Goal: Information Seeking & Learning: Learn about a topic

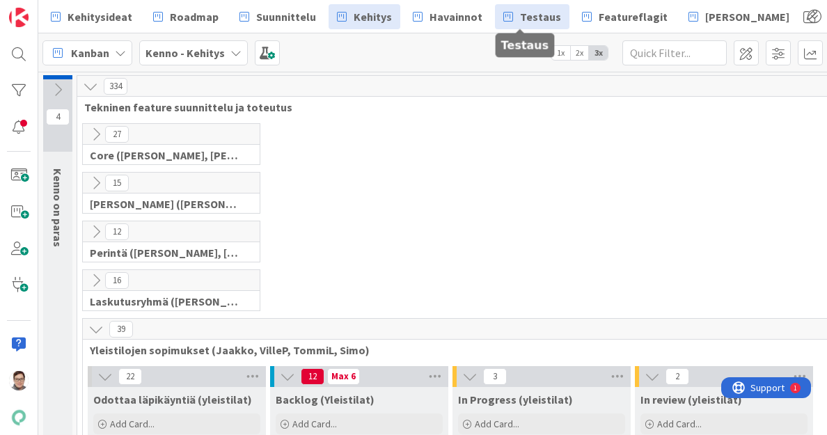
click at [532, 19] on span "Testaus" at bounding box center [540, 16] width 41 height 17
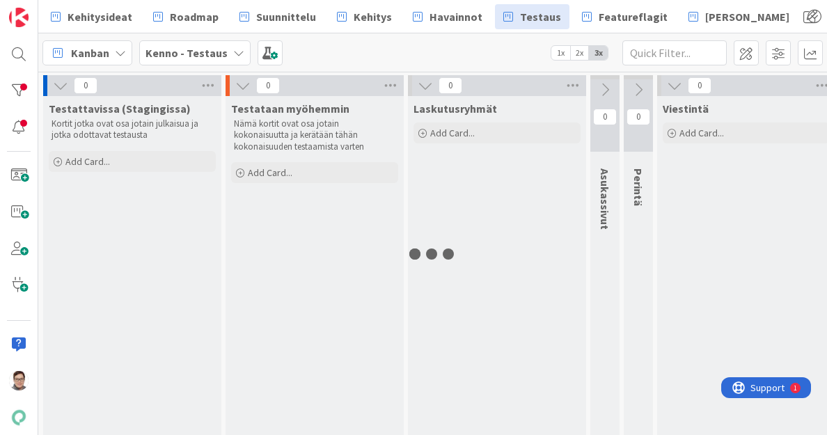
click at [461, 335] on div "Laskutusryhmät Add Card..." at bounding box center [497, 295] width 178 height 399
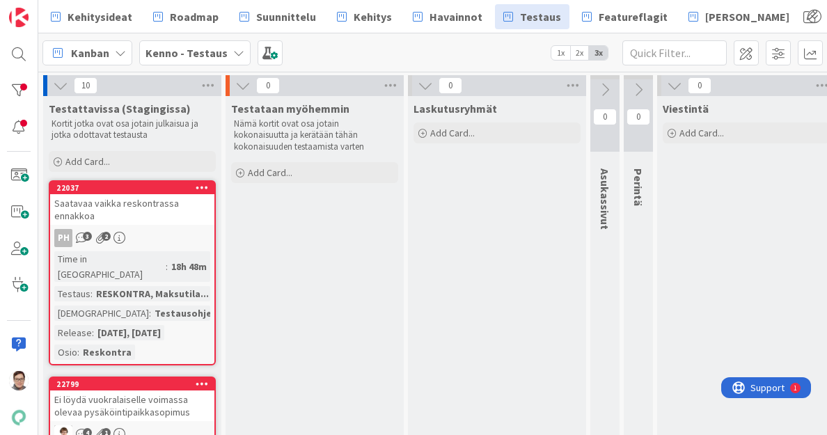
click at [135, 211] on div "Saatavaa vaikka reskontrassa ennakkoa" at bounding box center [132, 209] width 164 height 31
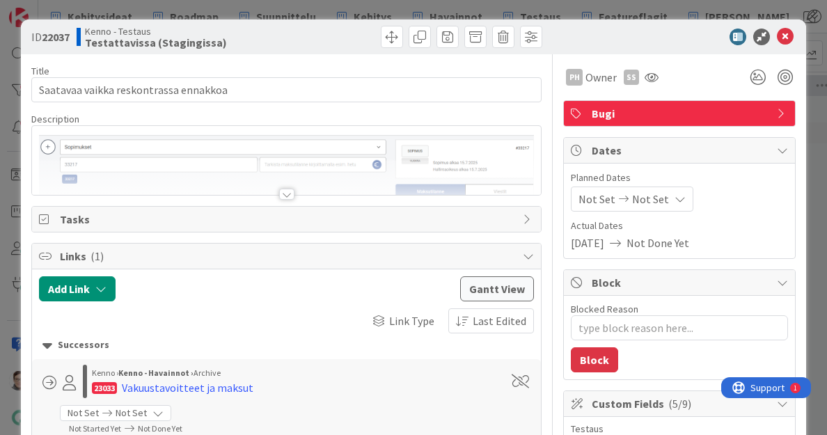
click at [280, 196] on div at bounding box center [286, 194] width 15 height 11
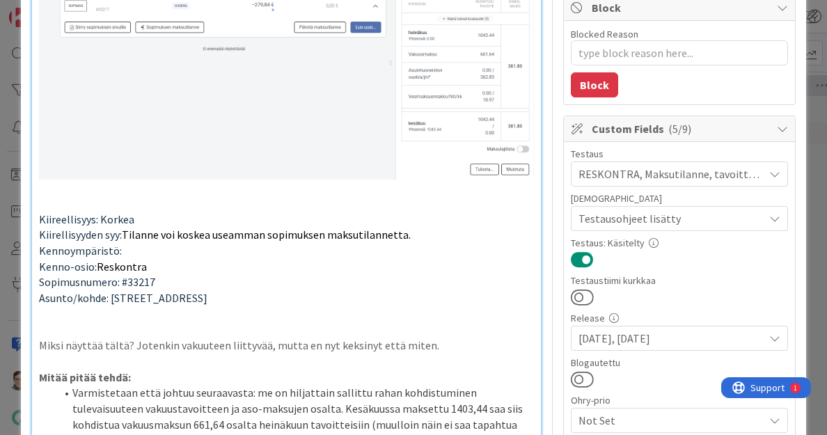
scroll to position [293, 0]
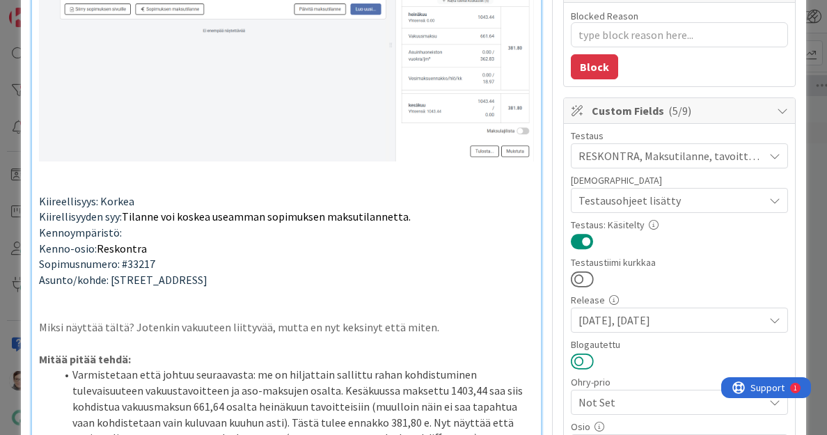
click at [576, 363] on button at bounding box center [582, 361] width 23 height 18
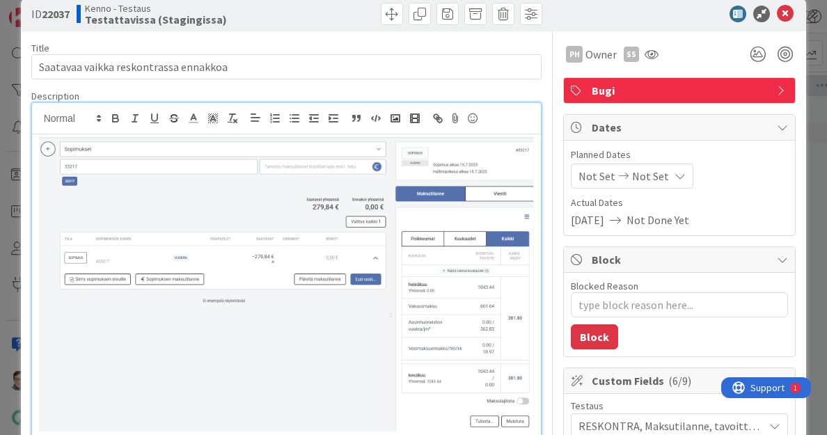
scroll to position [0, 0]
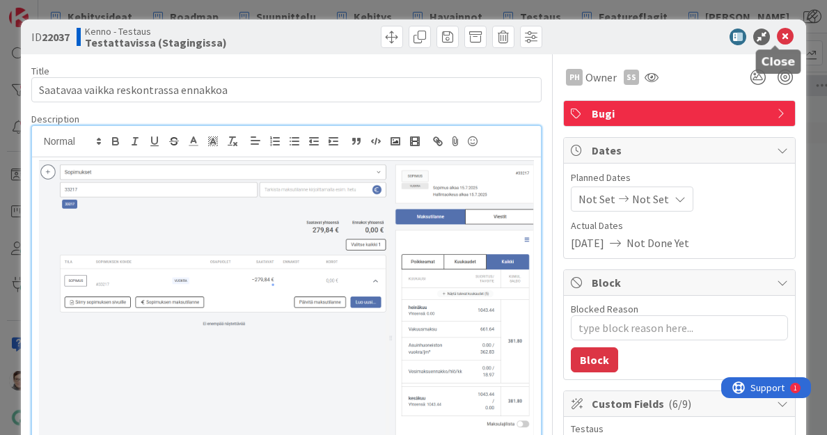
click at [776, 38] on icon at bounding box center [784, 37] width 17 height 17
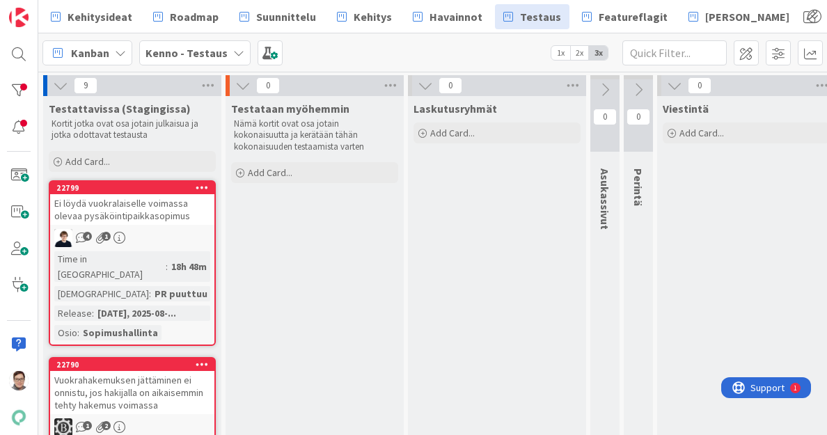
click at [157, 219] on div "Ei löydä vuokralaiselle voimassa olevaa pysäköintipaikkasopimus" at bounding box center [132, 209] width 164 height 31
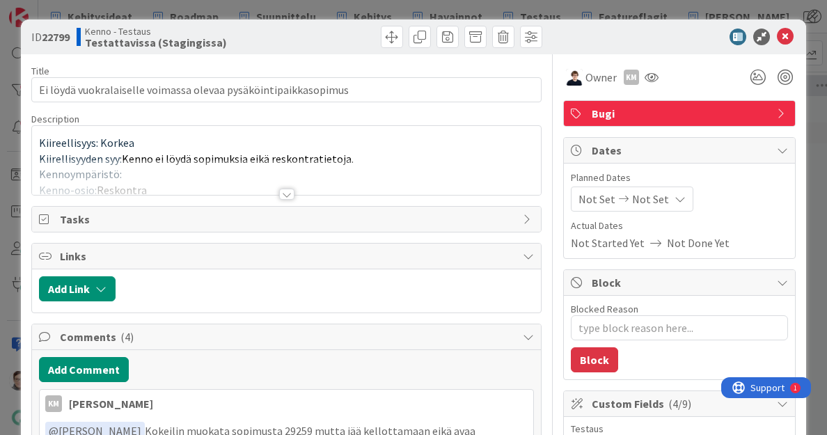
click at [282, 196] on div at bounding box center [286, 194] width 15 height 11
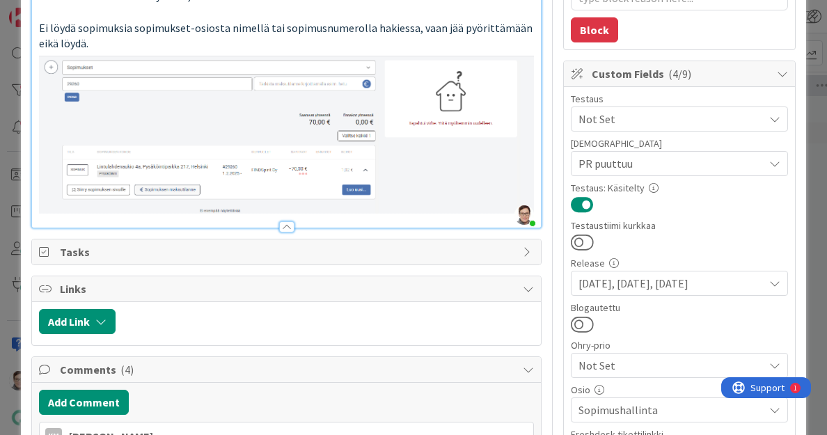
scroll to position [330, 0]
click at [571, 328] on button at bounding box center [582, 323] width 23 height 18
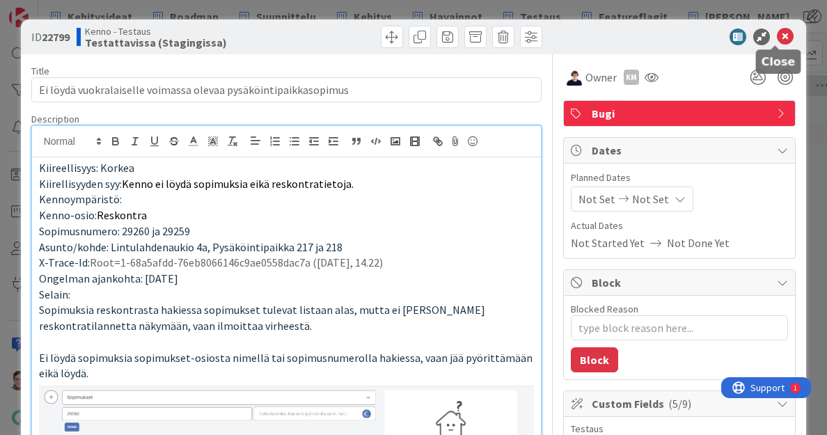
click at [776, 42] on icon at bounding box center [784, 37] width 17 height 17
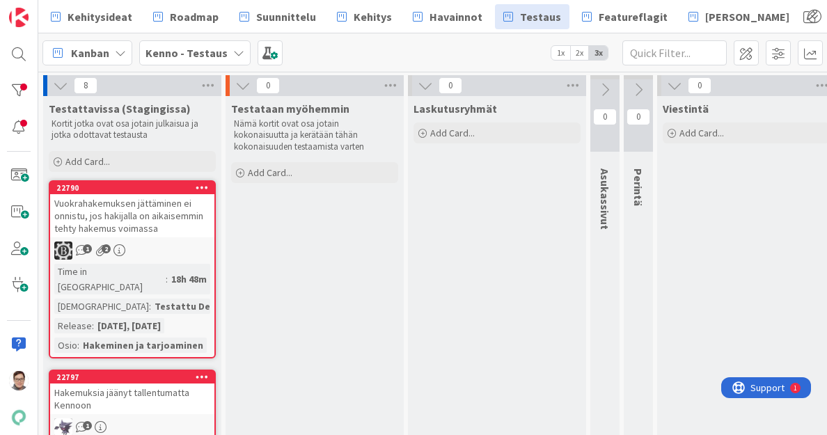
click at [114, 216] on div "Vuokrahakemuksen jättäminen ei onnistu, jos hakijalla on aikaisemmin tehty hake…" at bounding box center [132, 215] width 164 height 43
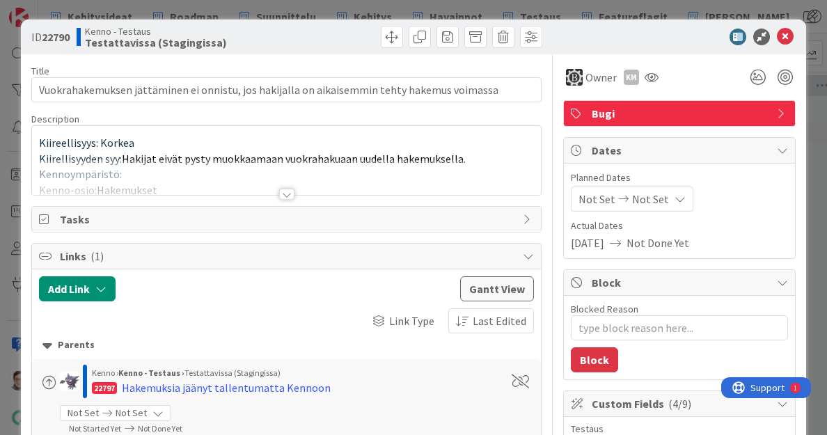
click at [287, 191] on div at bounding box center [286, 194] width 15 height 11
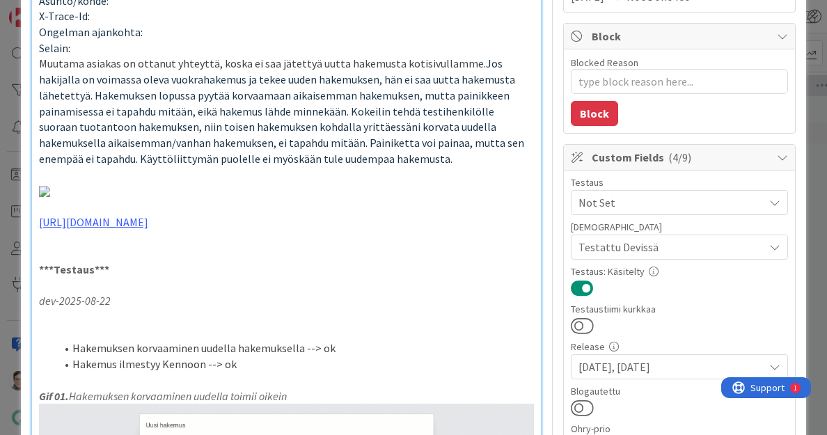
scroll to position [248, 0]
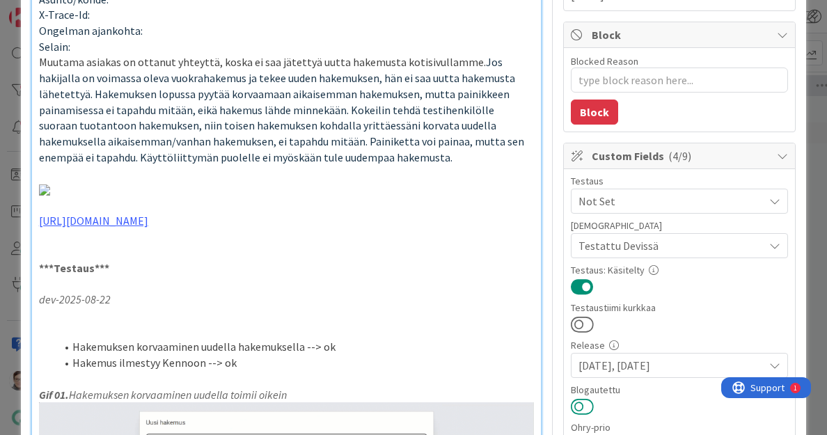
click at [573, 401] on button at bounding box center [582, 406] width 23 height 18
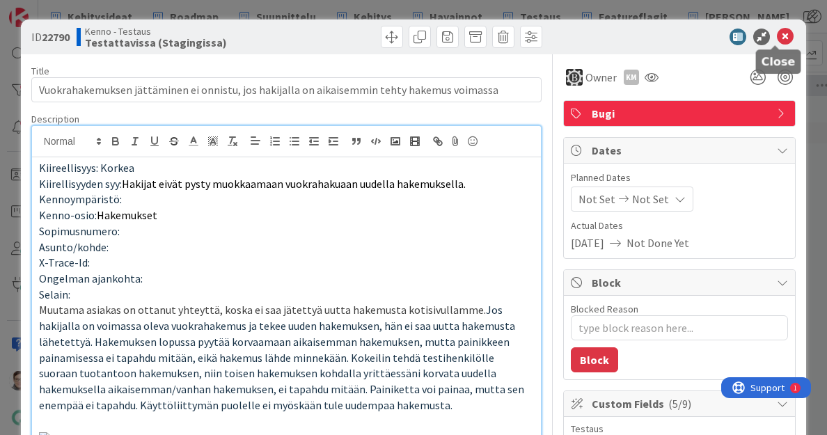
click at [776, 39] on icon at bounding box center [784, 37] width 17 height 17
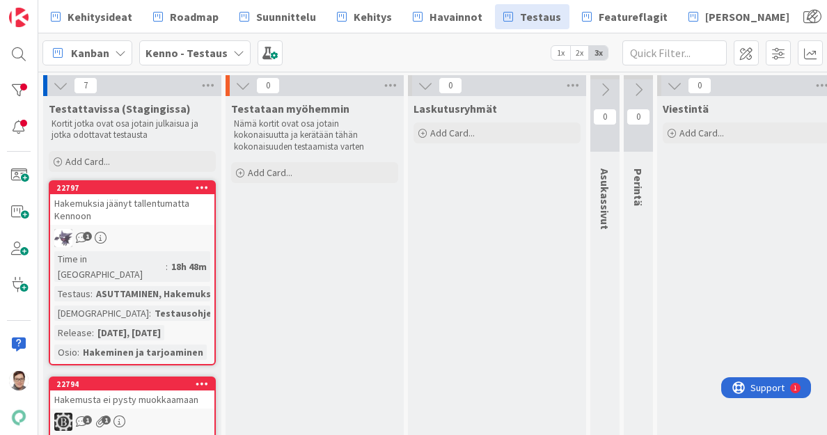
click at [118, 209] on div "Hakemuksia jäänyt tallentumatta Kennoon" at bounding box center [132, 209] width 164 height 31
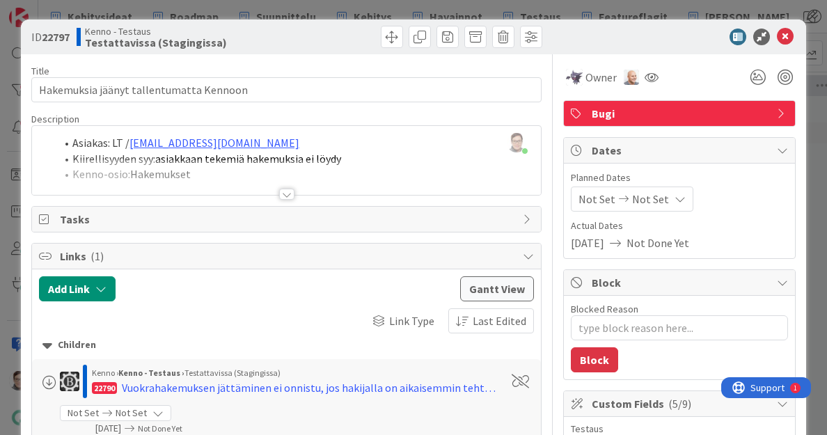
click at [280, 191] on div at bounding box center [286, 194] width 15 height 11
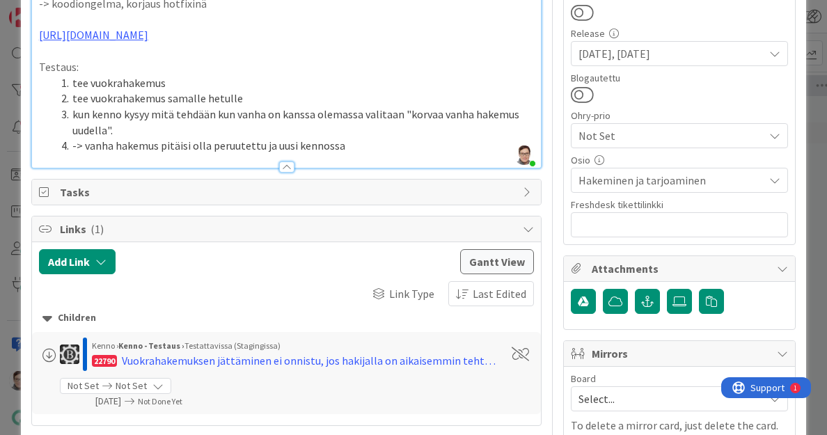
scroll to position [565, 0]
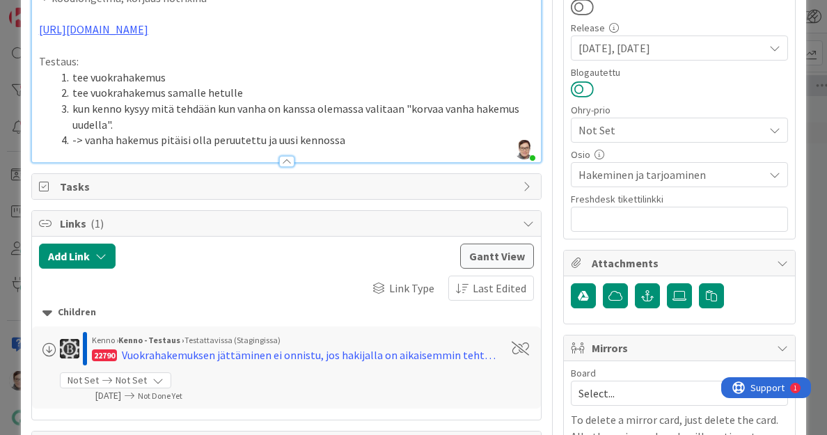
click at [572, 88] on button at bounding box center [582, 89] width 23 height 18
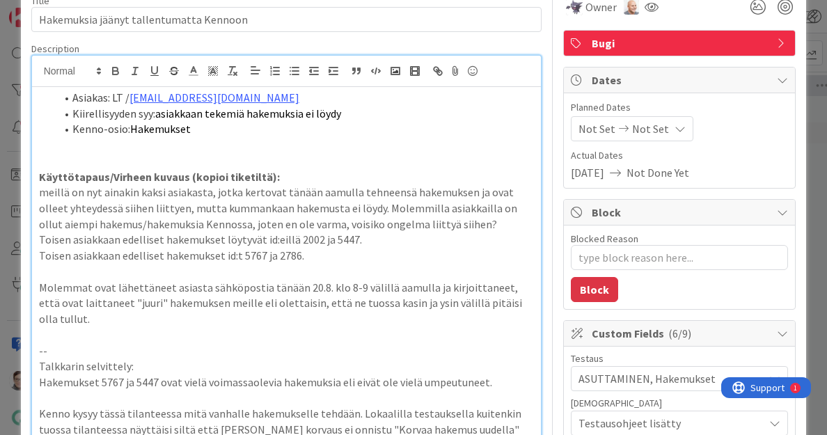
scroll to position [0, 0]
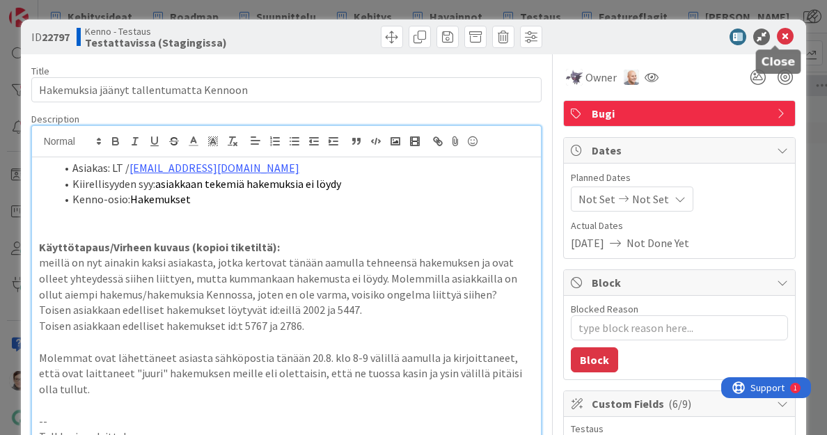
click at [776, 38] on icon at bounding box center [784, 37] width 17 height 17
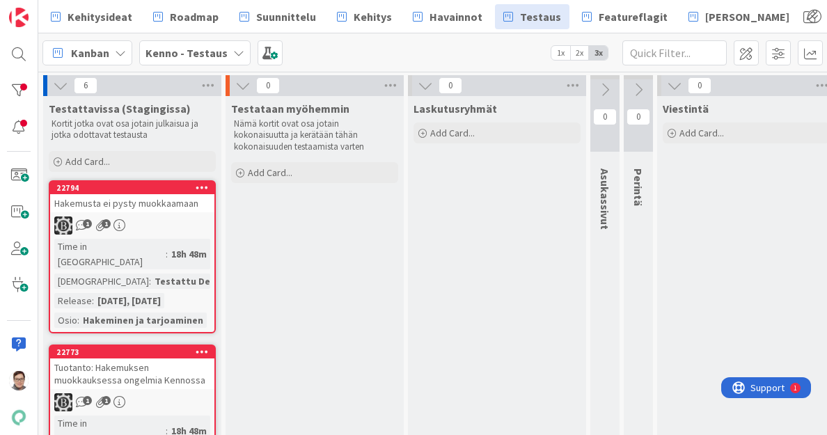
click at [164, 214] on link "22794 Hakemusta ei pysty muokkaamaan 1 1 Time in [GEOGRAPHIC_DATA] : 18h 48m Te…" at bounding box center [132, 256] width 167 height 153
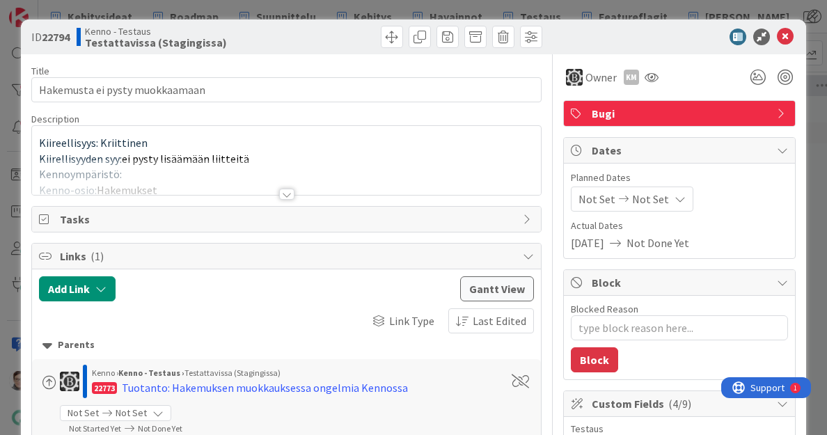
click at [280, 189] on div at bounding box center [286, 194] width 15 height 11
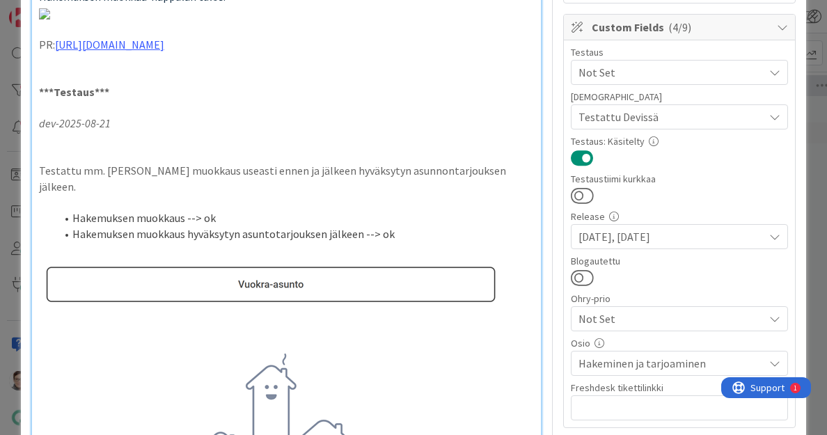
scroll to position [377, 0]
click at [573, 276] on button at bounding box center [582, 277] width 23 height 18
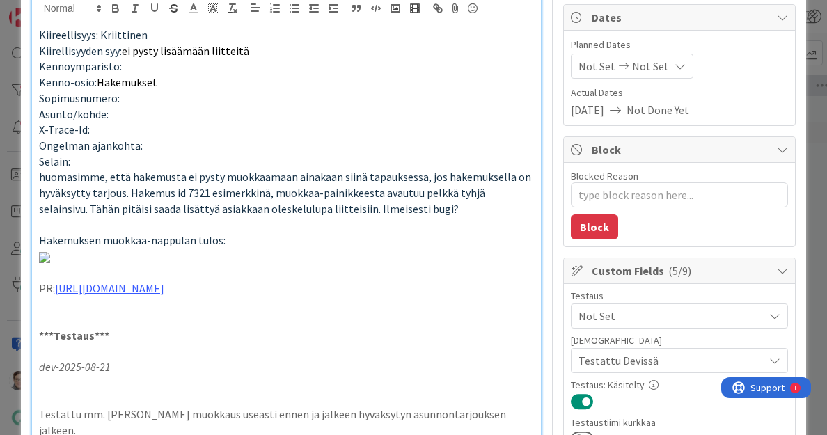
scroll to position [0, 0]
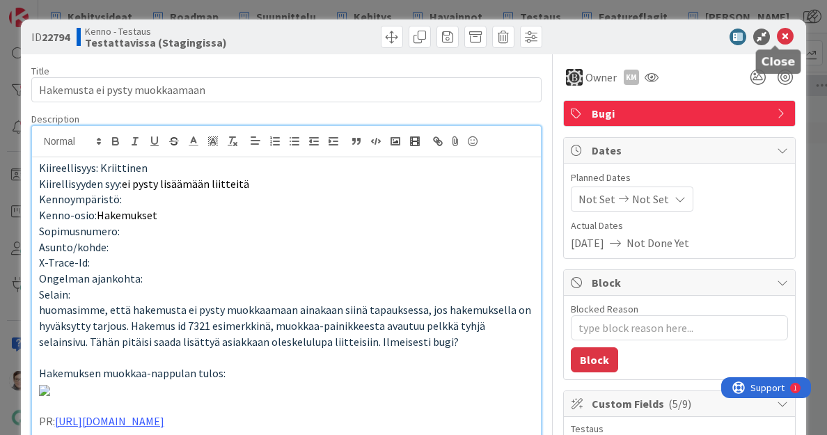
click at [776, 35] on icon at bounding box center [784, 37] width 17 height 17
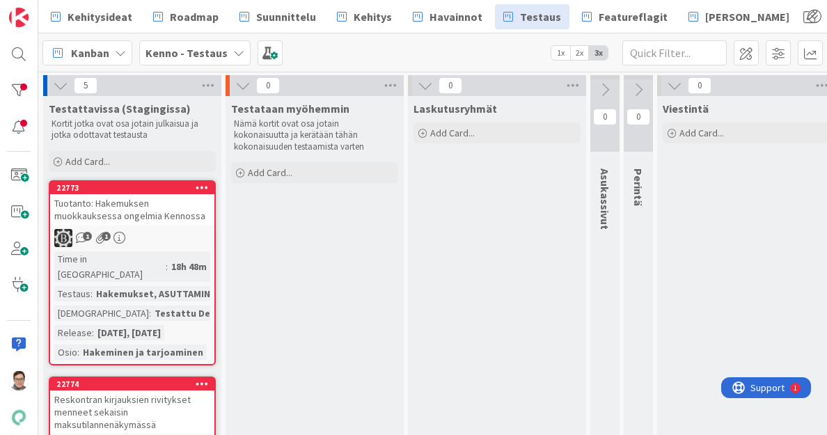
click at [117, 216] on div "Tuotanto: Hakemuksen muokkauksessa ongelmia Kennossa" at bounding box center [132, 209] width 164 height 31
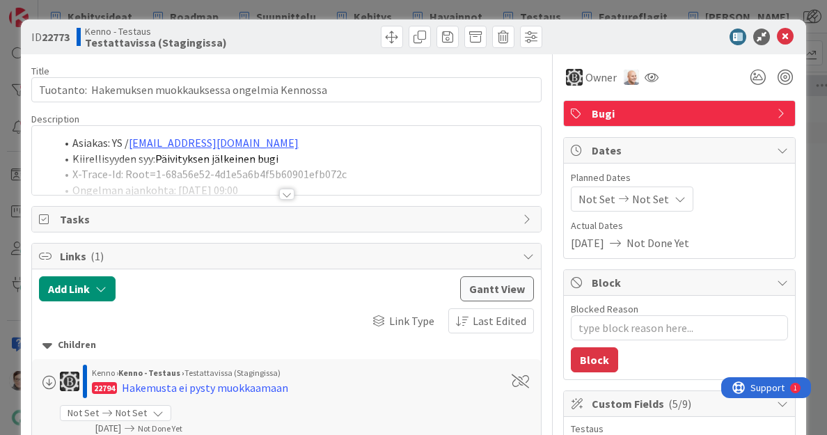
click at [279, 191] on div at bounding box center [286, 194] width 15 height 11
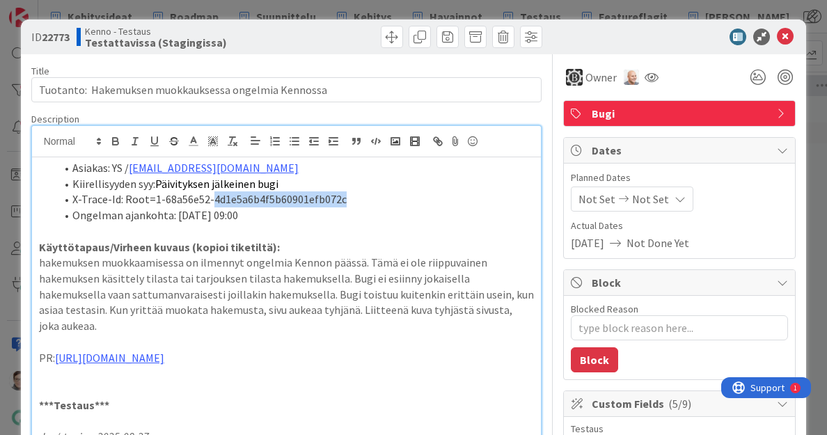
click at [276, 191] on li "X-Trace-Id: Root=1-68a56e52-4d1e5a6b4f5b60901efb072c" at bounding box center [295, 199] width 479 height 16
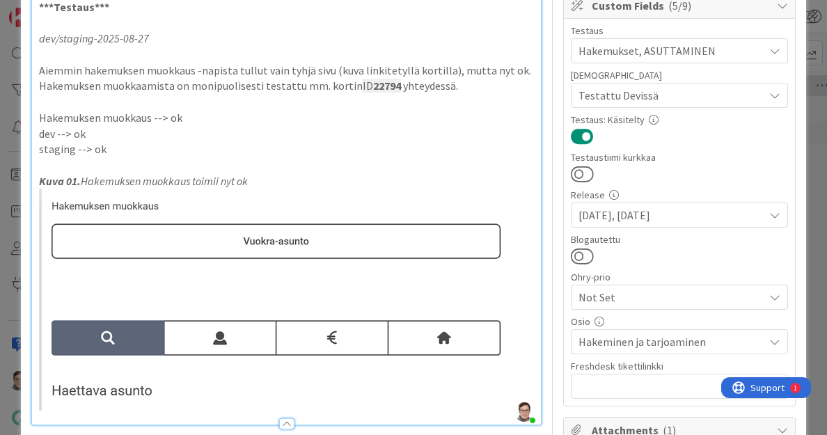
scroll to position [407, 0]
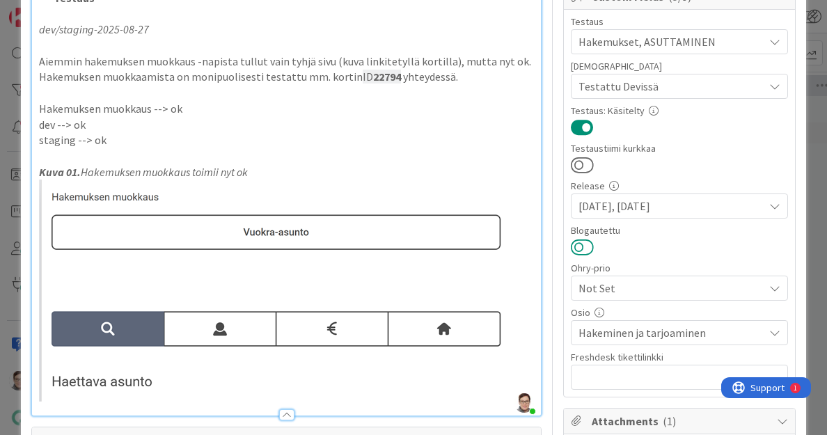
click at [575, 250] on button at bounding box center [582, 247] width 23 height 18
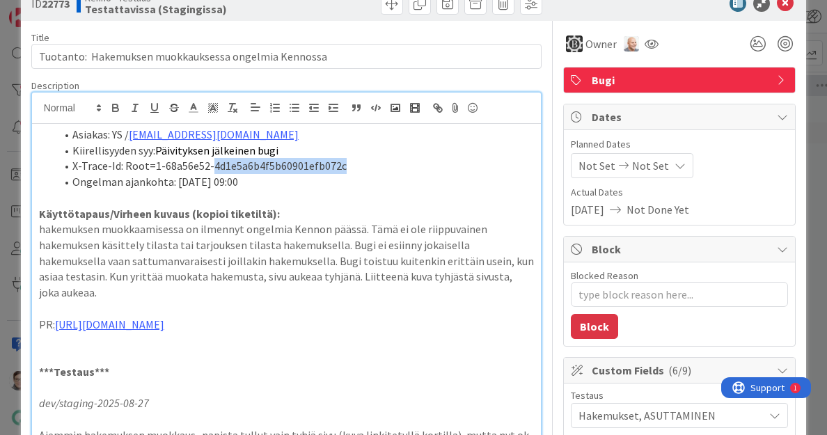
scroll to position [0, 0]
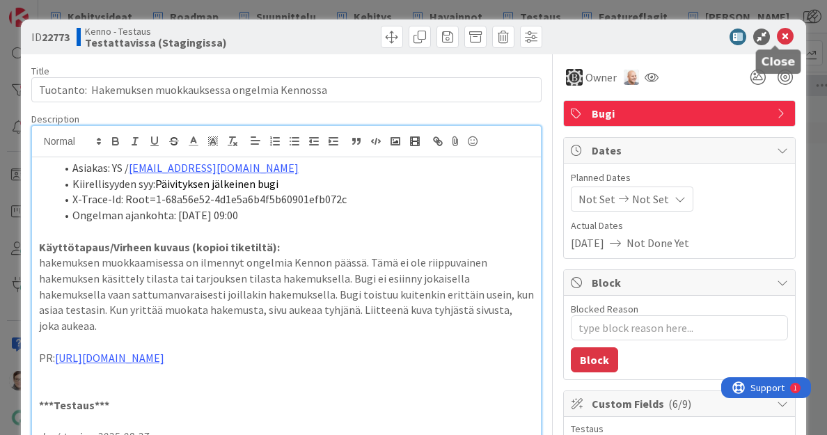
click at [776, 36] on icon at bounding box center [784, 37] width 17 height 17
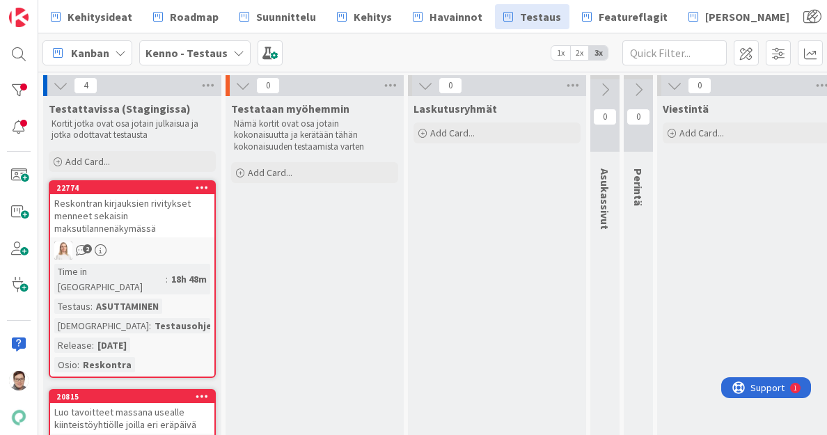
click at [146, 215] on div "Reskontran kirjauksien rivitykset menneet sekaisin maksutilannenäkymässä" at bounding box center [132, 215] width 164 height 43
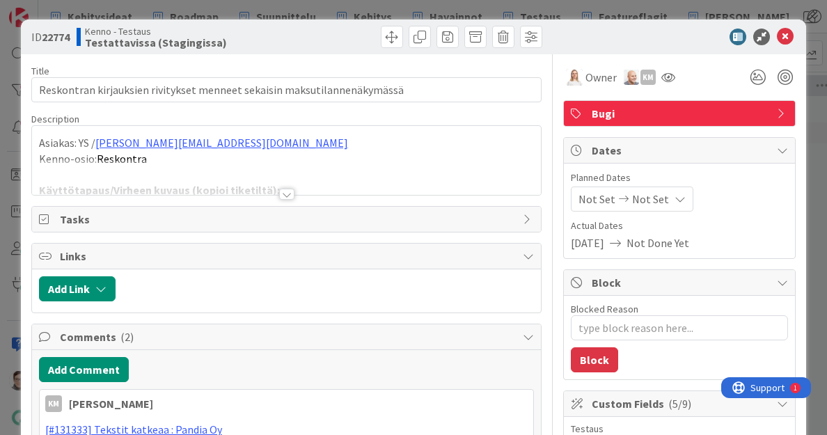
click at [281, 195] on div at bounding box center [286, 194] width 15 height 11
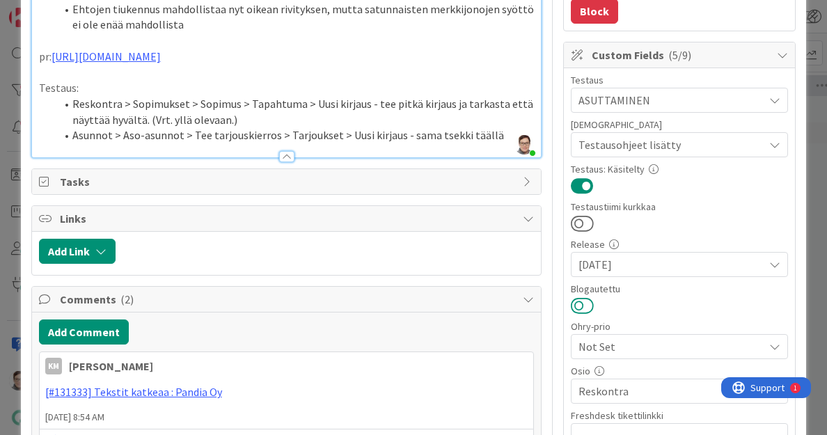
scroll to position [349, 0]
click at [571, 307] on button at bounding box center [582, 305] width 23 height 18
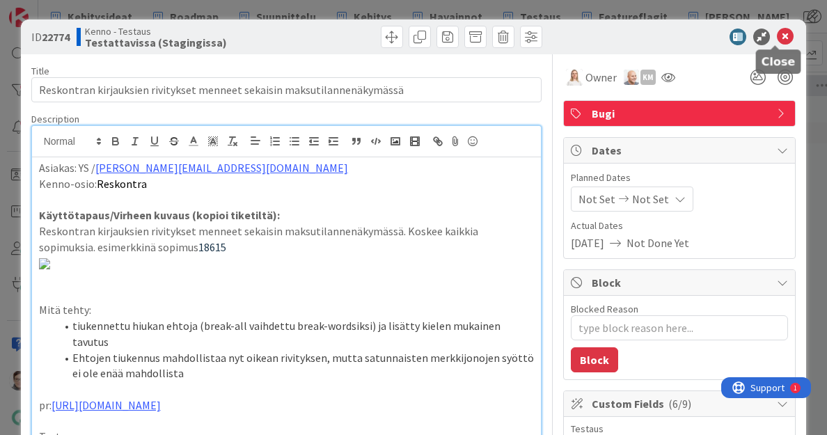
click at [779, 34] on icon at bounding box center [784, 37] width 17 height 17
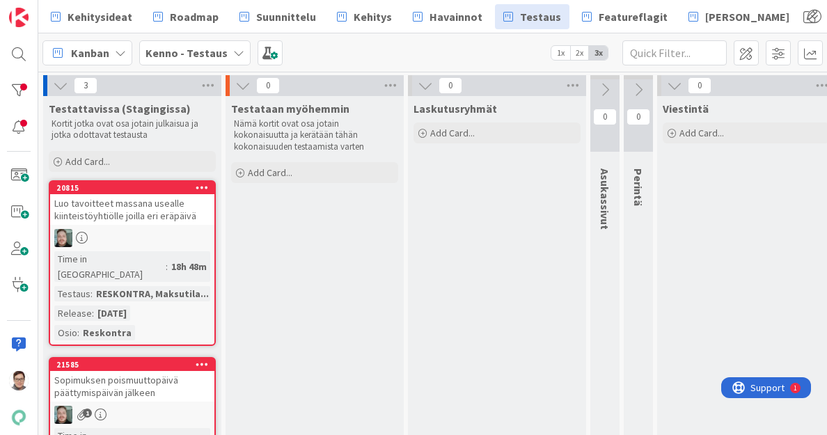
click at [134, 208] on div "Luo tavoitteet massana usealle kiinteistöyhtiölle joilla eri eräpäivä" at bounding box center [132, 209] width 164 height 31
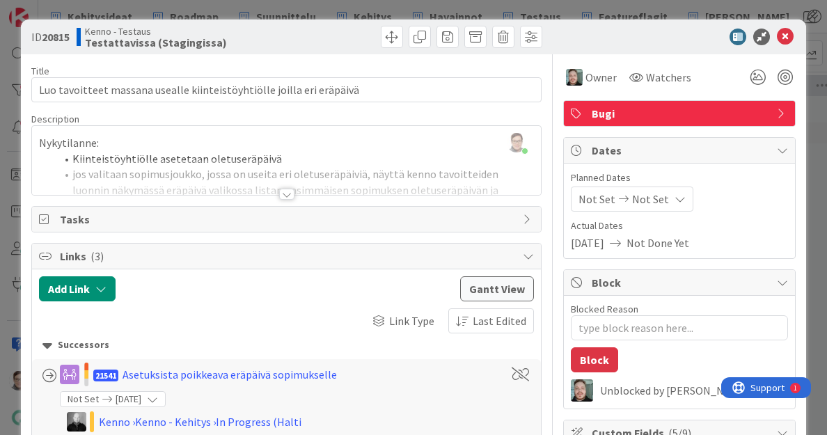
click at [279, 196] on div at bounding box center [286, 194] width 15 height 11
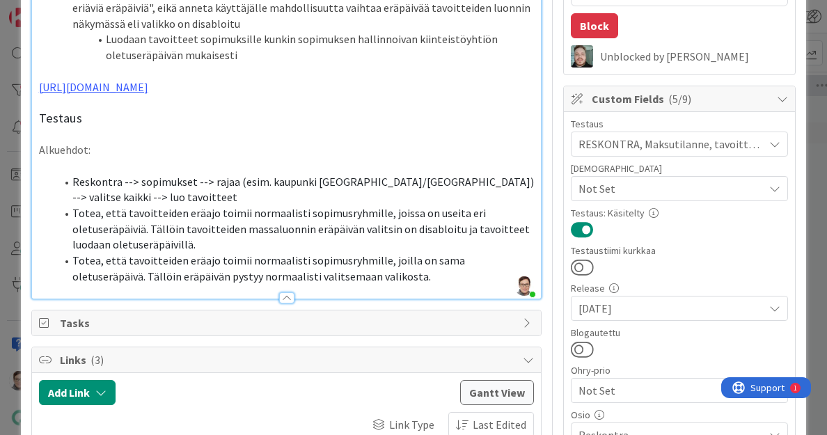
scroll to position [335, 0]
click at [575, 345] on button at bounding box center [582, 349] width 23 height 18
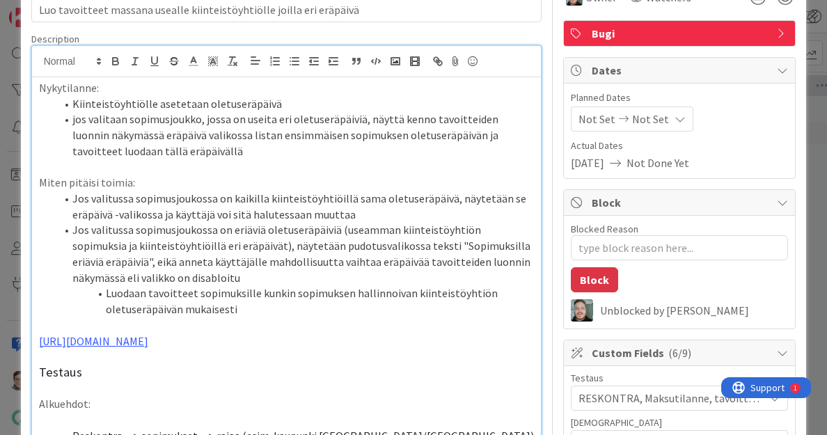
scroll to position [0, 0]
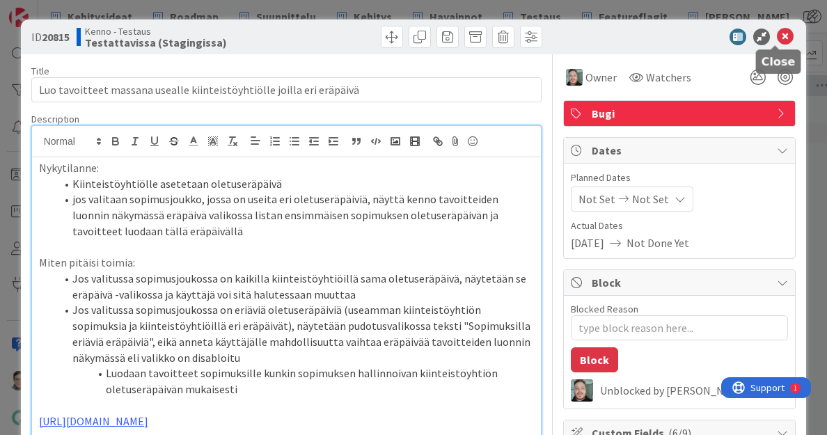
click at [776, 35] on icon at bounding box center [784, 37] width 17 height 17
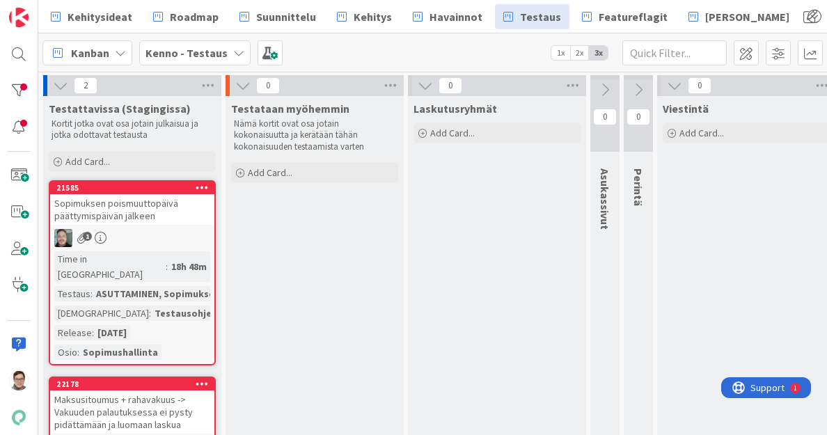
click at [141, 223] on div "Sopimuksen poismuuttopäivä päättymispäivän jälkeen" at bounding box center [132, 209] width 164 height 31
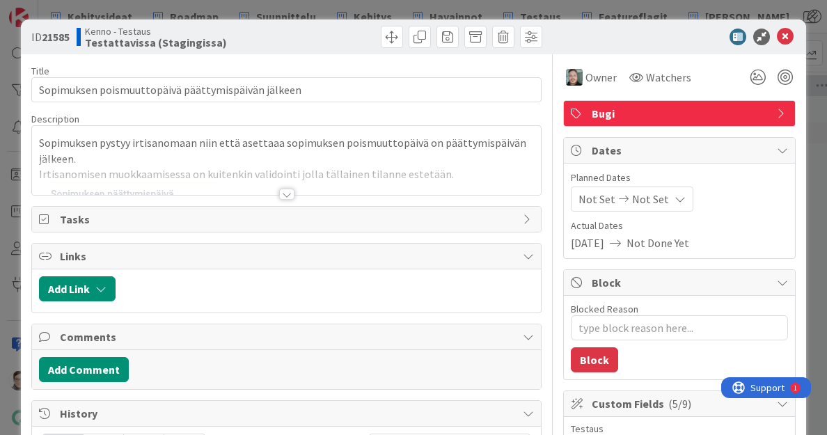
click at [280, 195] on div at bounding box center [286, 194] width 15 height 11
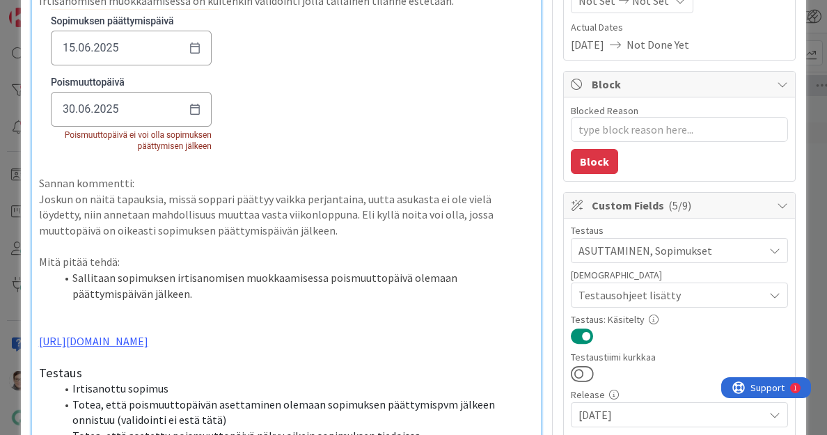
scroll to position [199, 0]
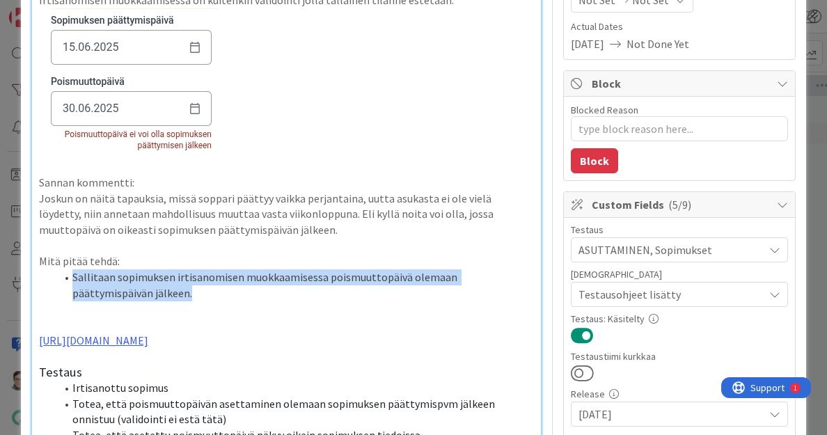
drag, startPoint x: 71, startPoint y: 276, endPoint x: 216, endPoint y: 296, distance: 146.7
click at [216, 296] on li "Sallitaan sopimuksen irtisanomisen muokkaamisessa poismuuttopäivä olemaan päätt…" at bounding box center [295, 284] width 479 height 31
copy li "Sallitaan sopimuksen irtisanomisen muokkaamisessa poismuuttopäivä olemaan päätt…"
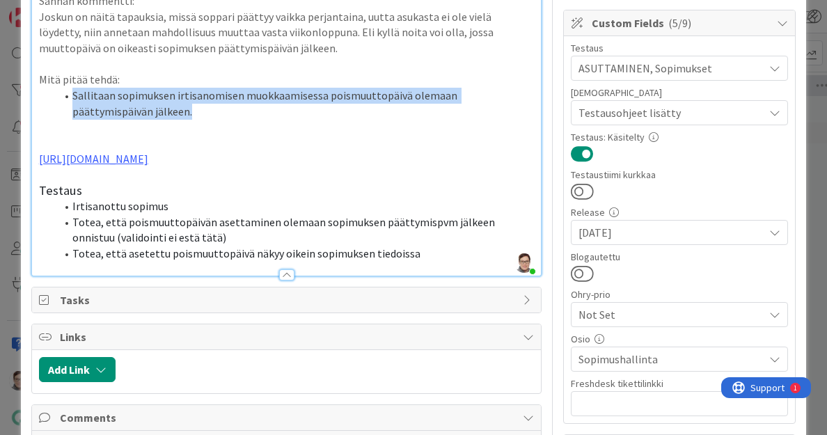
scroll to position [392, 0]
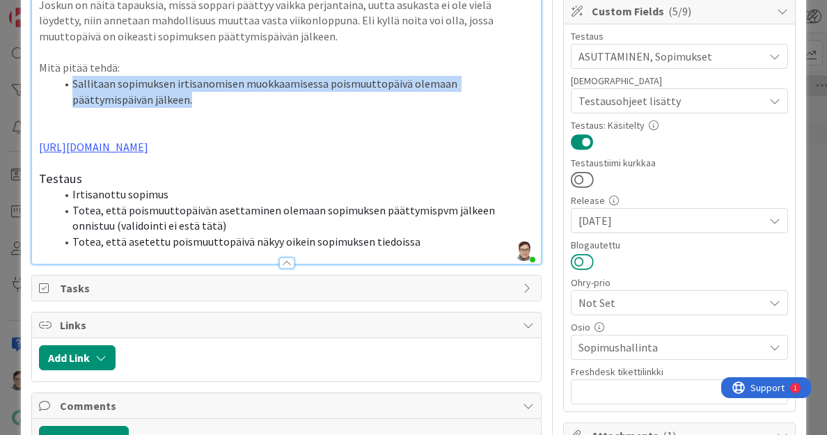
click at [571, 255] on button at bounding box center [582, 262] width 23 height 18
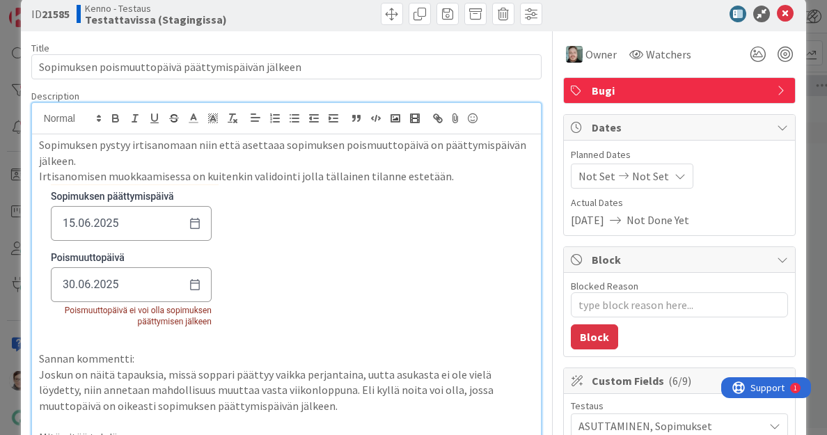
scroll to position [19, 0]
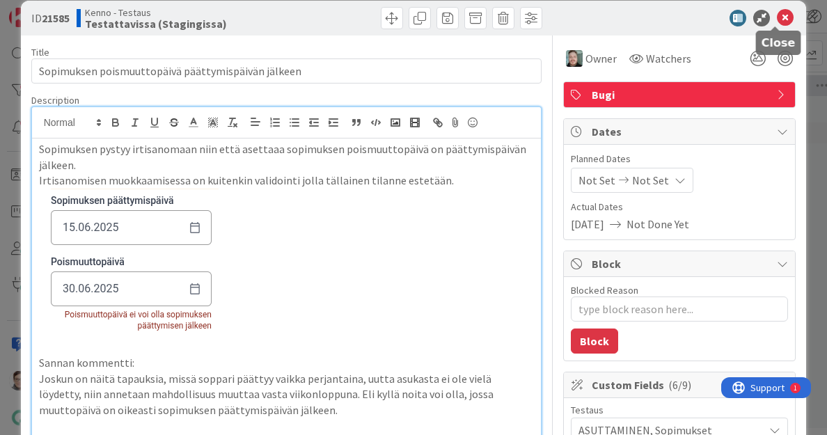
click at [776, 17] on icon at bounding box center [784, 18] width 17 height 17
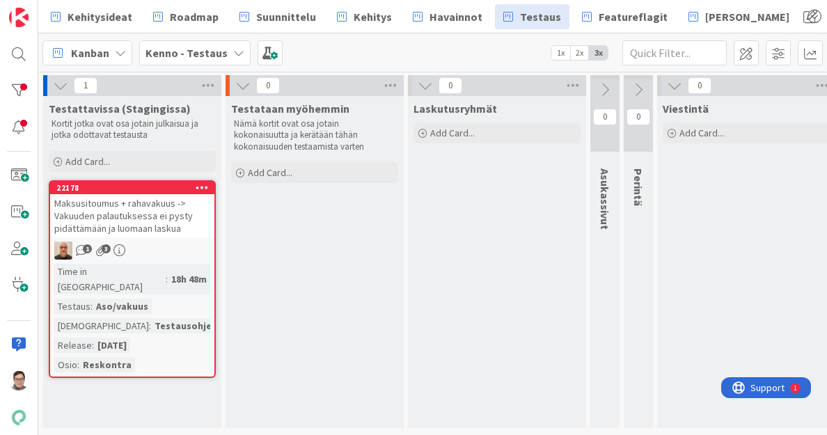
click at [159, 214] on div "Maksusitoumus + rahavakuus -> Vakuuden palautuksessa ei pysty pidättämään ja lu…" at bounding box center [132, 215] width 164 height 43
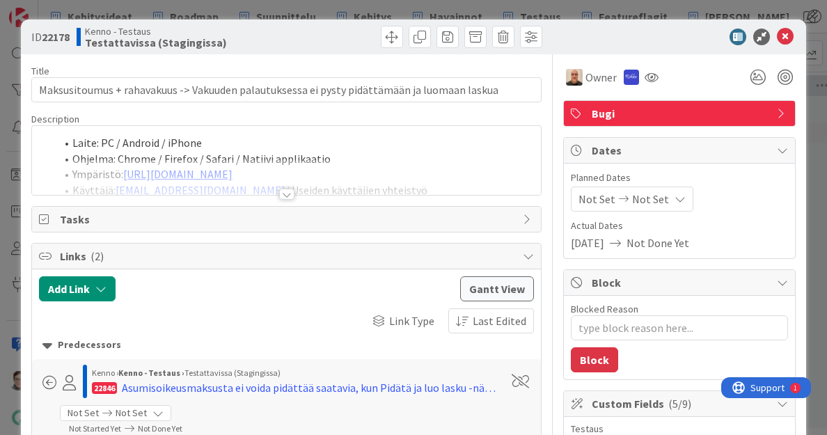
click at [281, 195] on div at bounding box center [286, 194] width 15 height 11
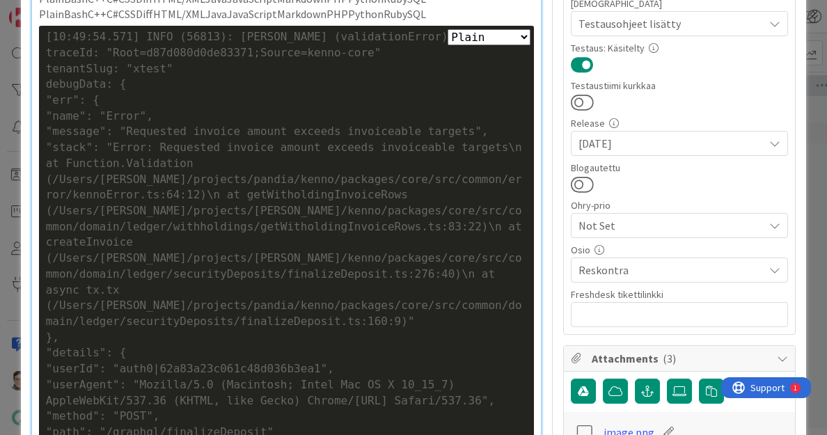
scroll to position [468, 0]
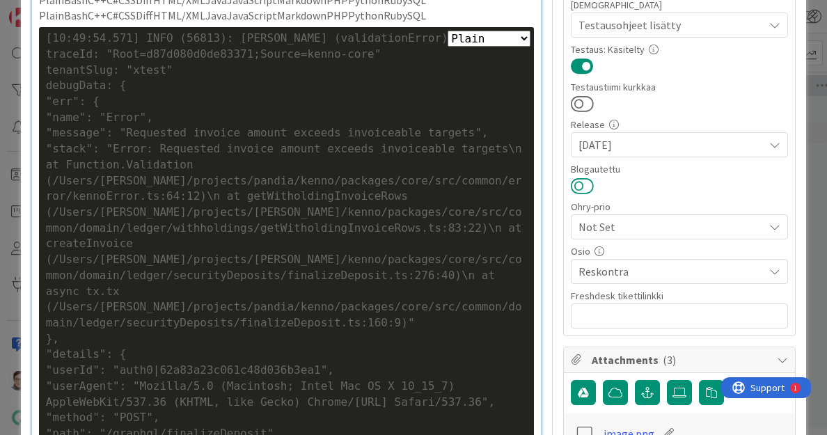
click at [577, 182] on button at bounding box center [582, 186] width 23 height 18
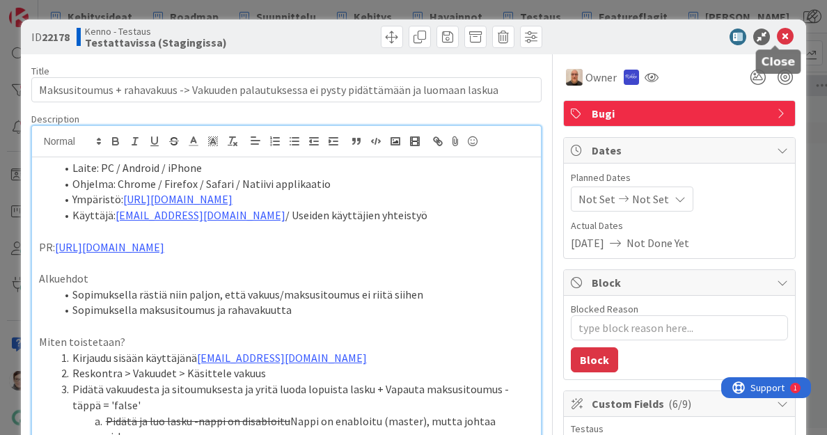
click at [776, 40] on icon at bounding box center [784, 37] width 17 height 17
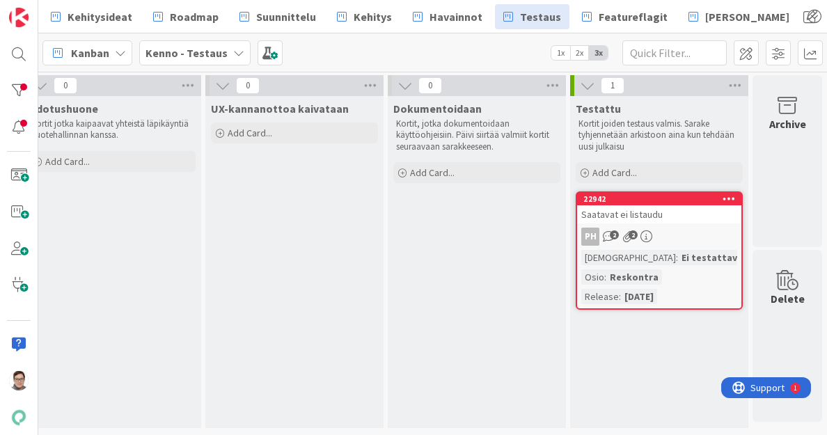
scroll to position [0, 1005]
click at [681, 235] on div "PH 2 2" at bounding box center [659, 237] width 164 height 18
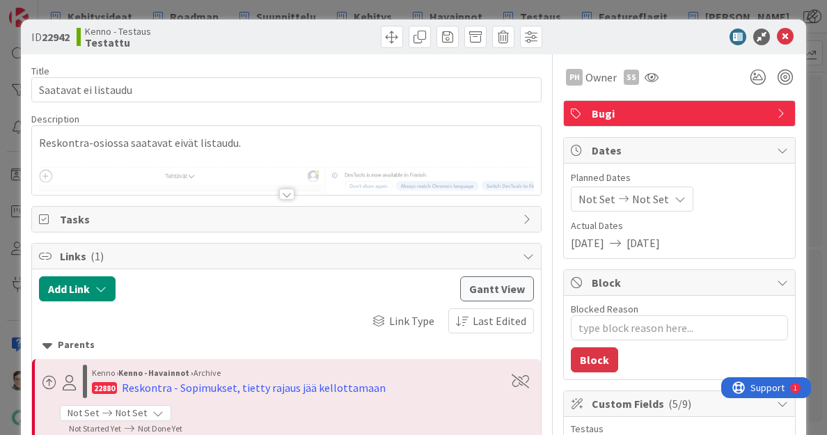
click at [279, 196] on div at bounding box center [286, 194] width 15 height 11
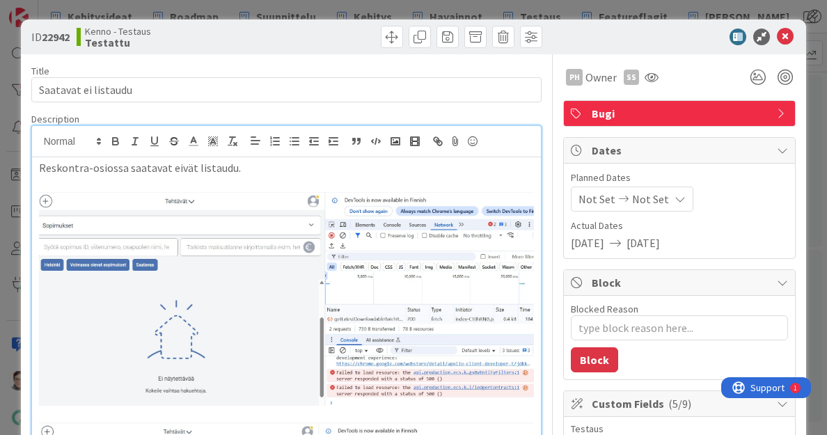
click at [279, 256] on img at bounding box center [286, 298] width 495 height 214
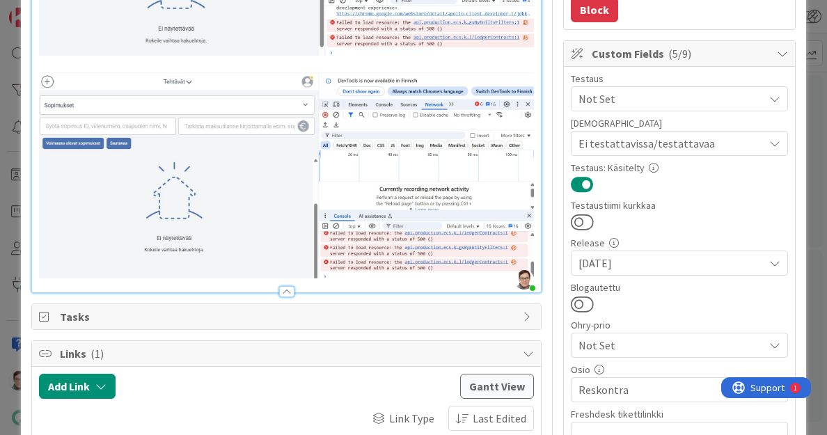
scroll to position [353, 0]
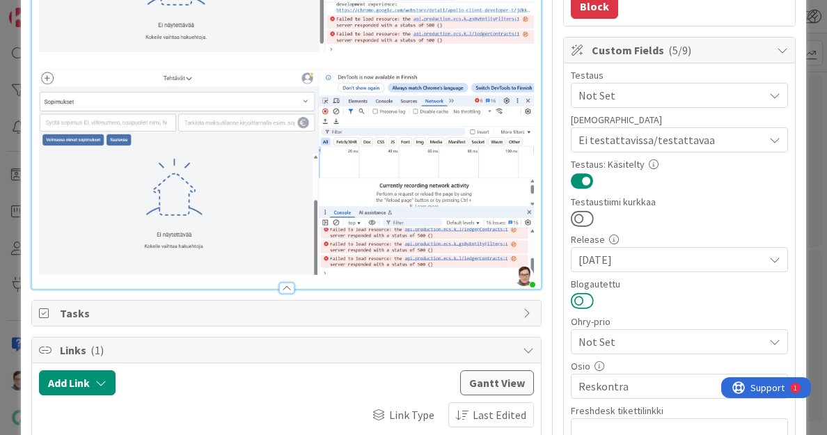
click at [575, 297] on button at bounding box center [582, 301] width 23 height 18
type textarea "x"
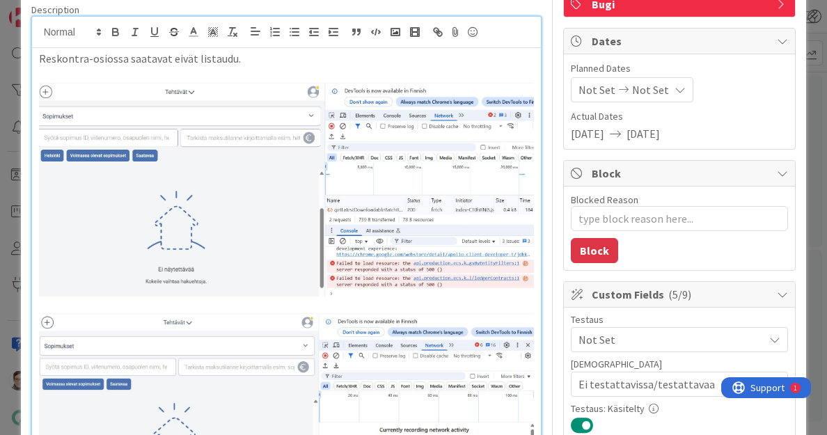
scroll to position [0, 0]
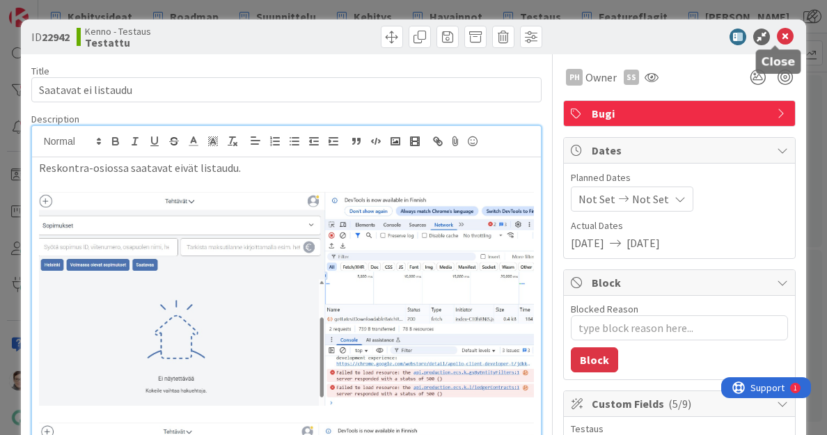
click at [779, 36] on icon at bounding box center [784, 37] width 17 height 17
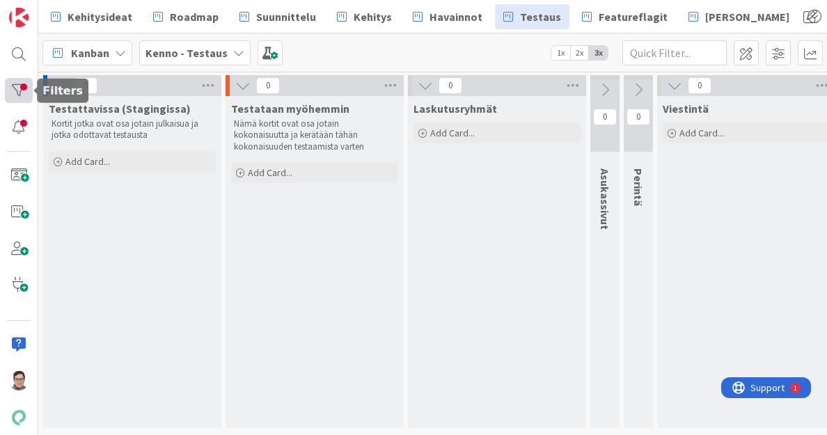
click at [17, 88] on div at bounding box center [19, 90] width 28 height 25
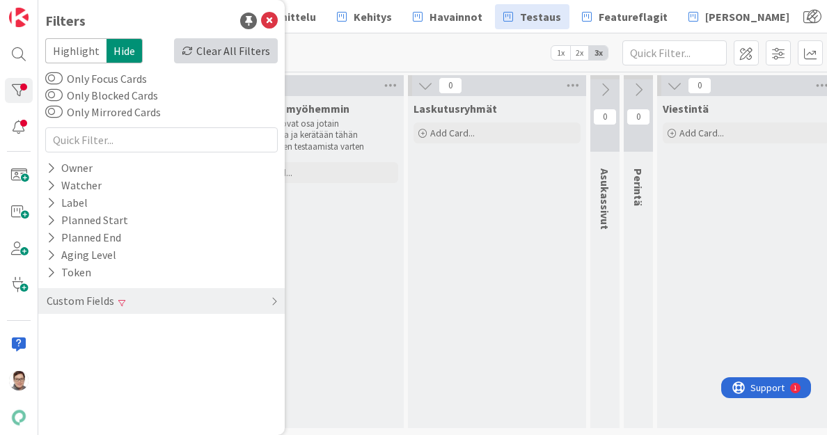
click at [248, 51] on div "Clear All Filters" at bounding box center [226, 50] width 104 height 25
